Goal: Find specific page/section: Find specific page/section

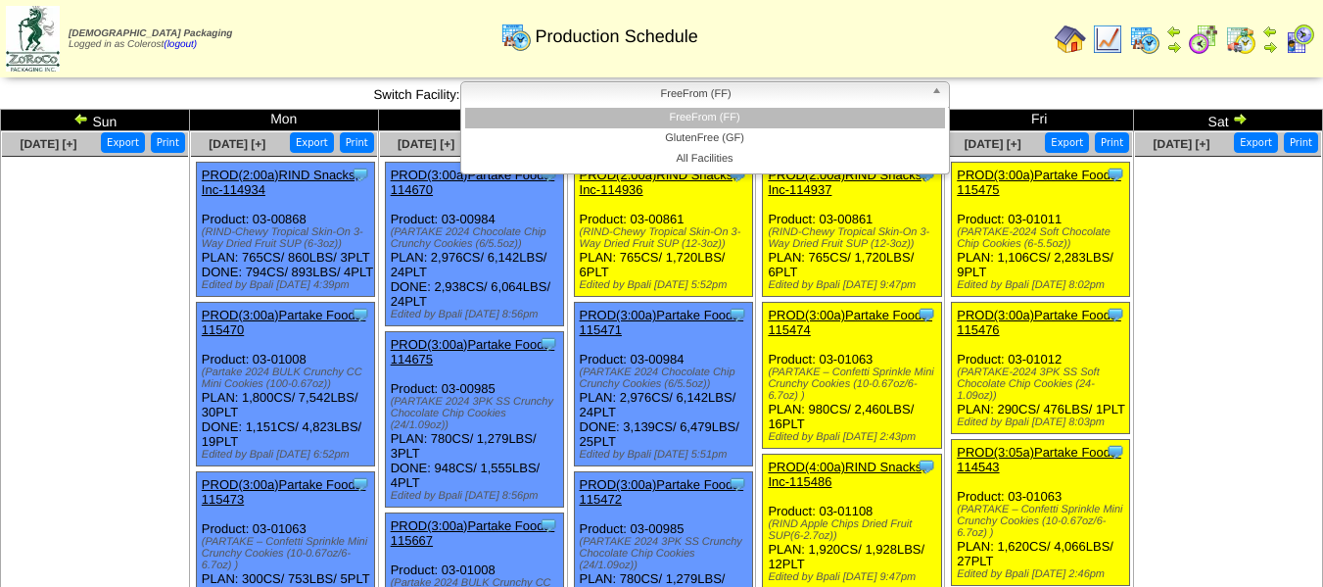
click at [711, 85] on span "FreeFrom (FF)" at bounding box center [696, 94] width 454 height 24
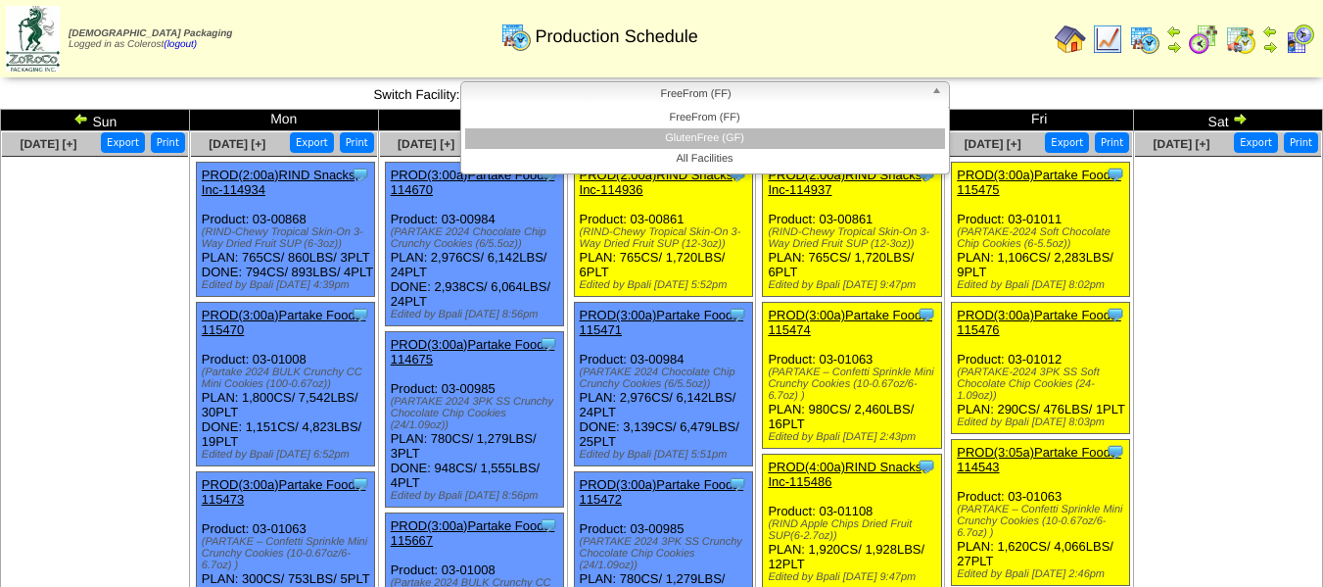
click at [714, 138] on li "GlutenFree (GF)" at bounding box center [705, 138] width 480 height 21
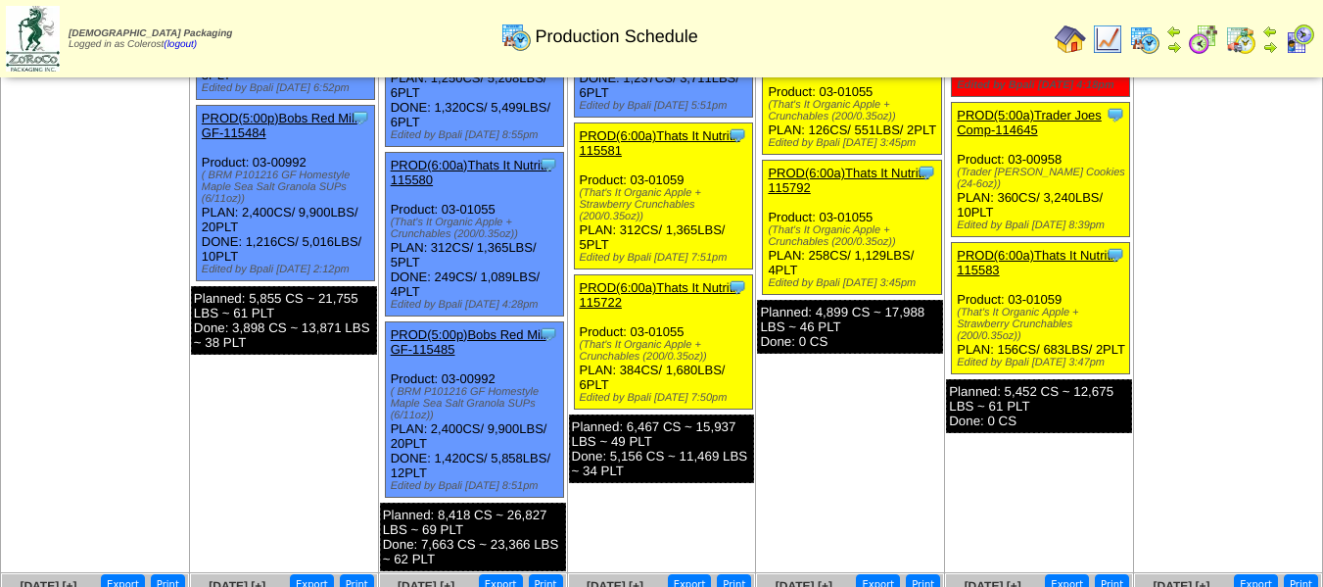
scroll to position [753, 0]
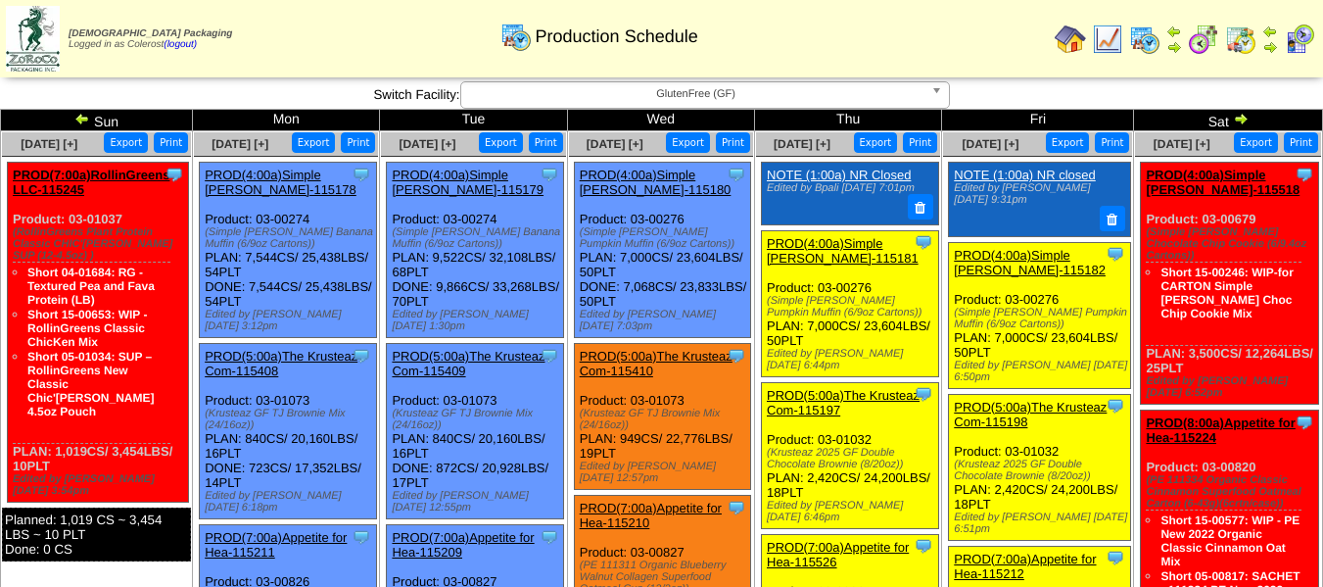
click at [697, 102] on span "GlutenFree (GF)" at bounding box center [696, 94] width 454 height 24
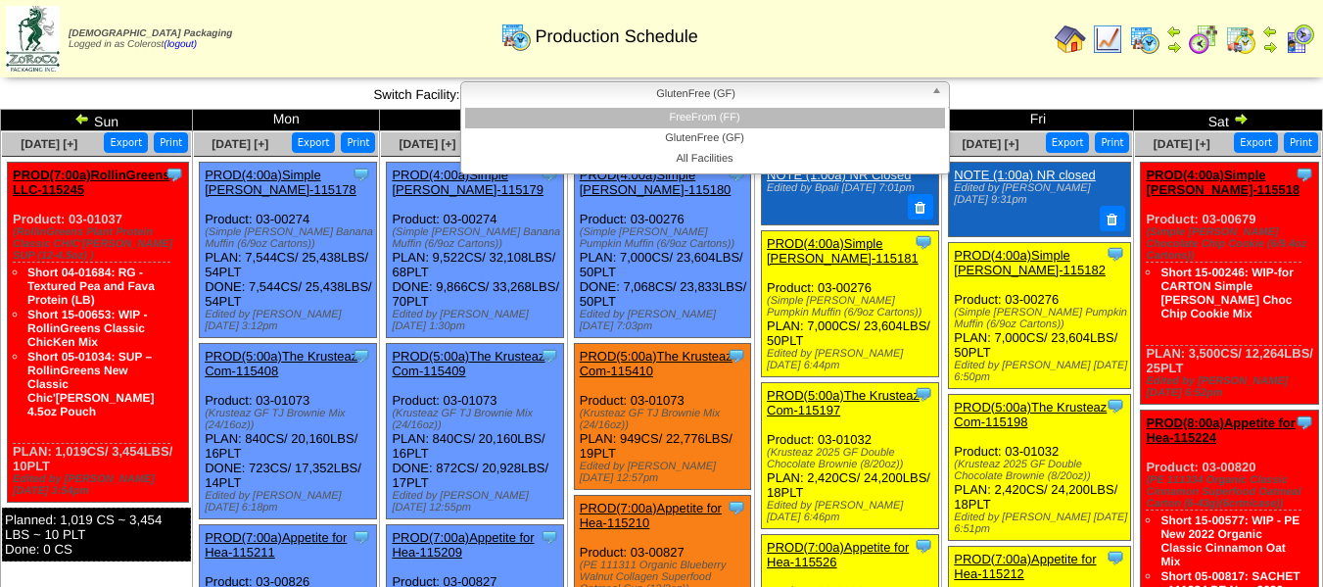
click at [696, 121] on li "FreeFrom (FF)" at bounding box center [705, 118] width 480 height 21
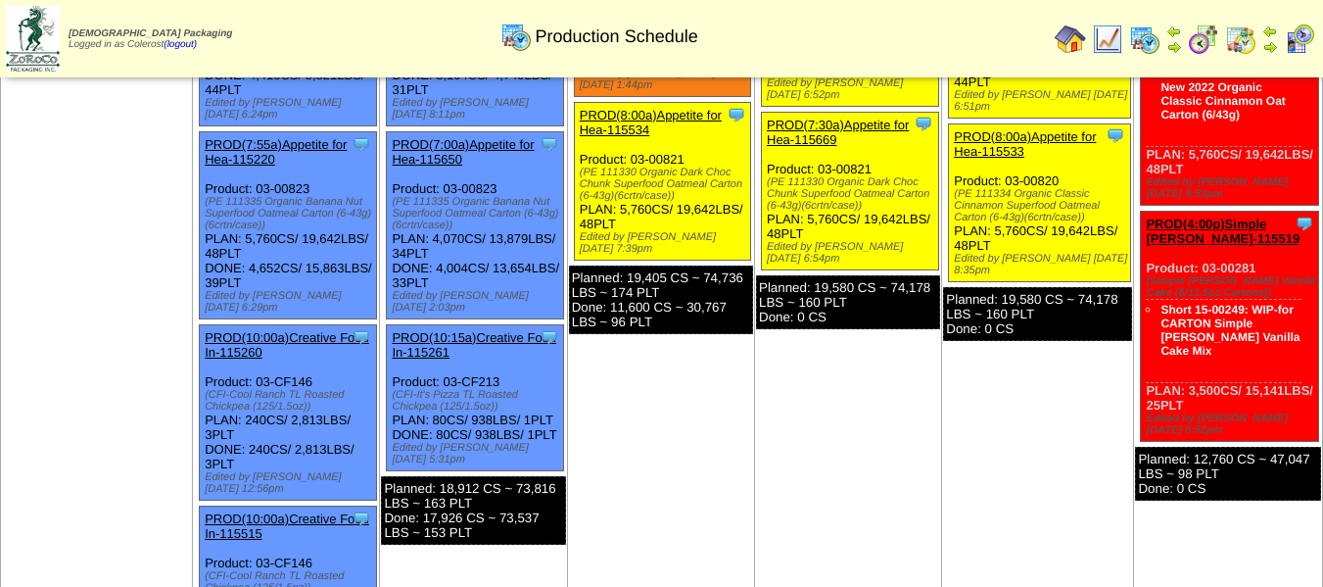
scroll to position [588, 0]
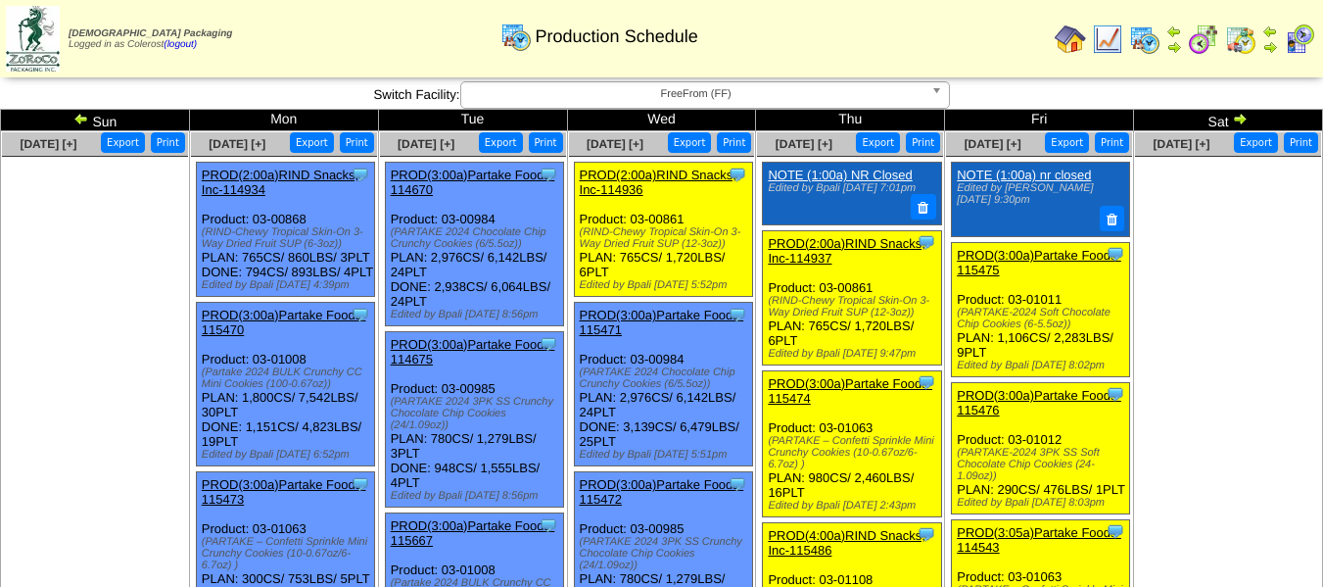
click at [695, 102] on span "FreeFrom (FF)" at bounding box center [696, 94] width 454 height 24
click at [708, 97] on span "FreeFrom (FF)" at bounding box center [696, 94] width 454 height 24
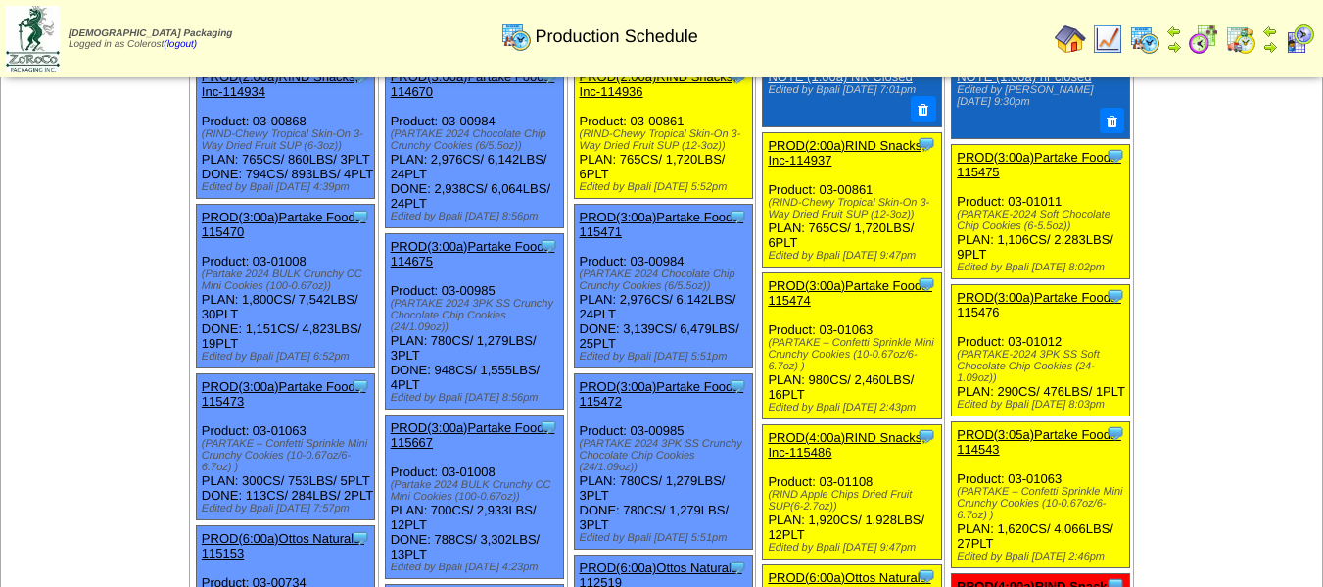
scroll to position [98, 0]
